Goal: Complete application form

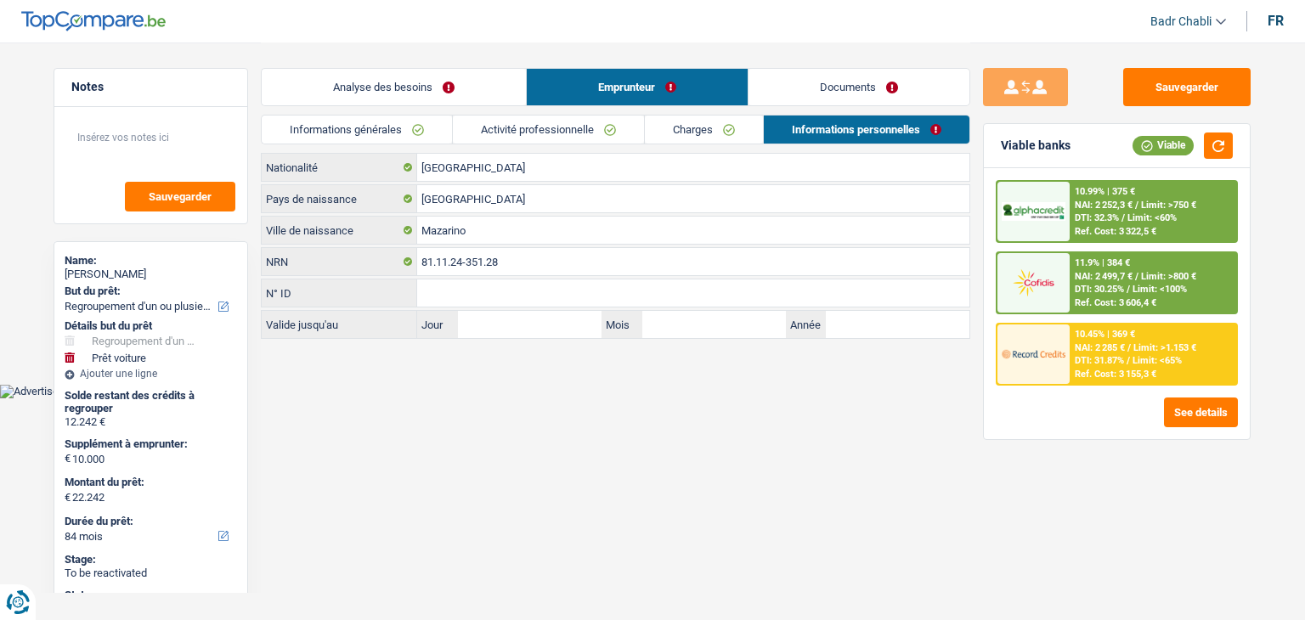
select select "refinancing"
select select "car"
select select "84"
drag, startPoint x: 0, startPoint y: 0, endPoint x: 1177, endPoint y: 79, distance: 1179.6
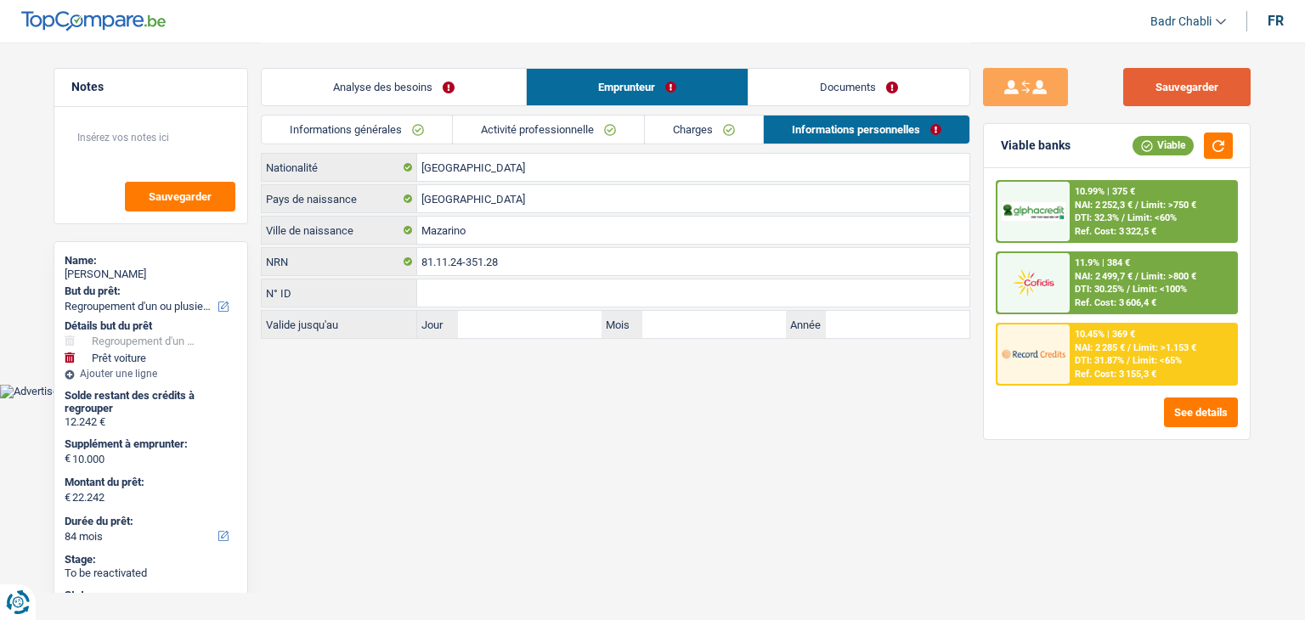
click at [1177, 79] on button "Sauvegarder" at bounding box center [1186, 87] width 127 height 38
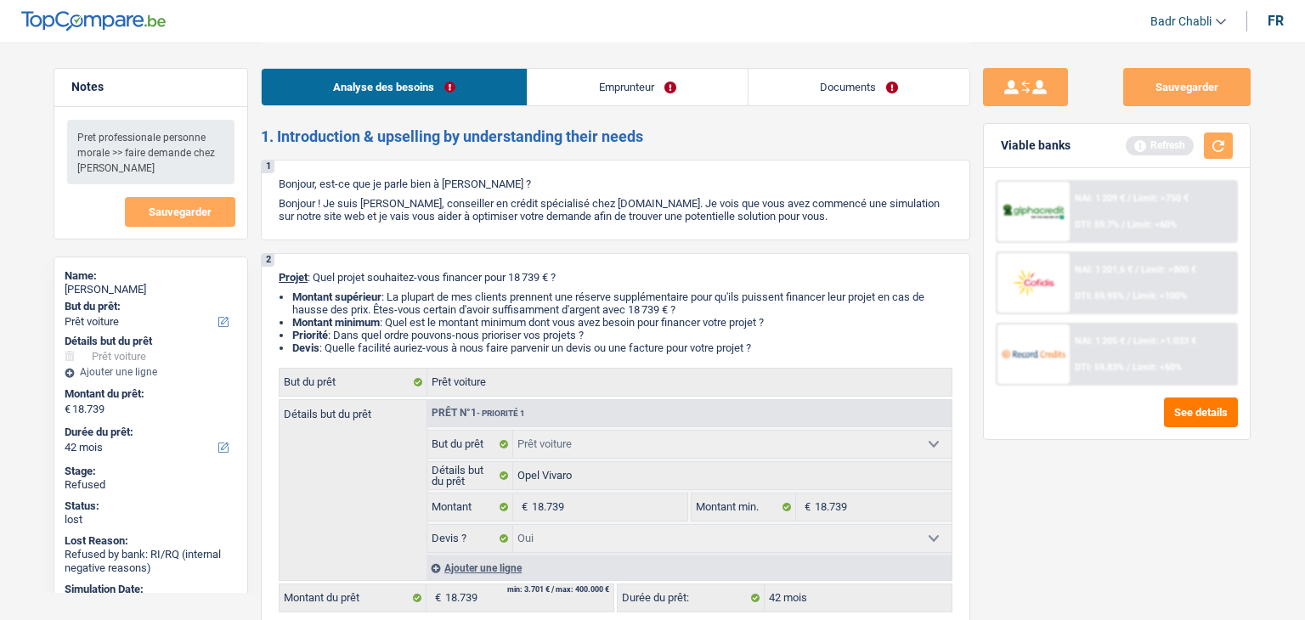
select select "car"
select select "42"
select select "car"
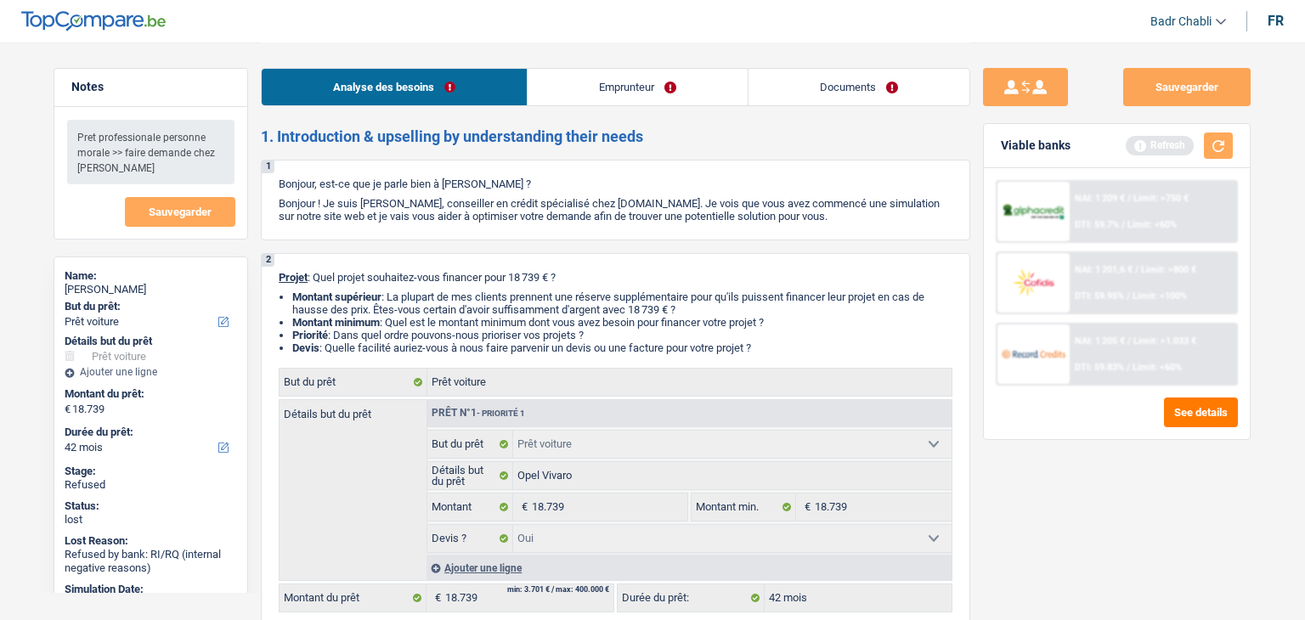
select select "yes"
select select "42"
select select "independent"
select select "netSalary"
select select "rents"
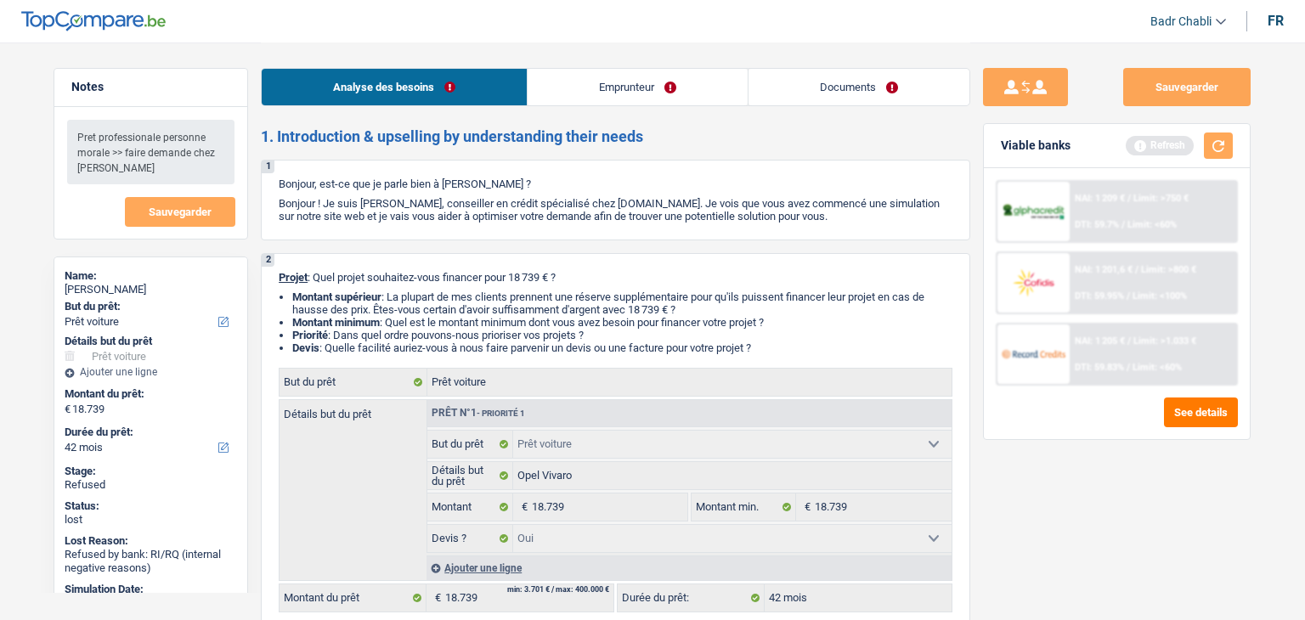
select select "car"
select select "yes"
select select "42"
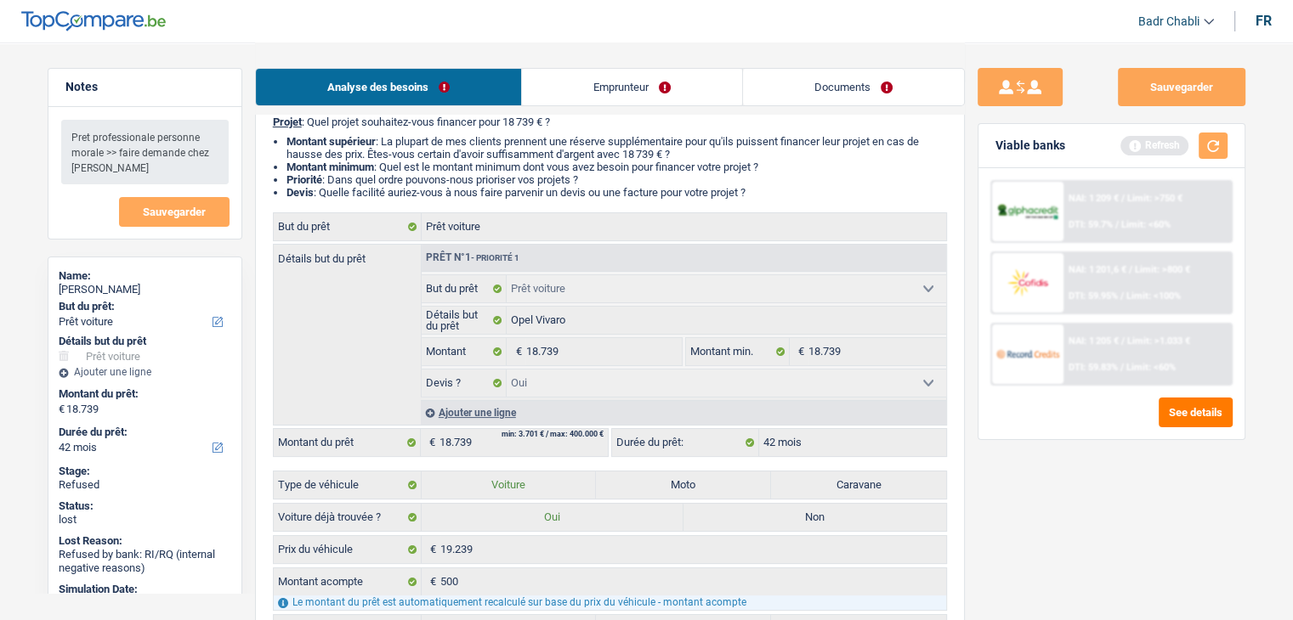
scroll to position [340, 0]
